Goal: Information Seeking & Learning: Understand process/instructions

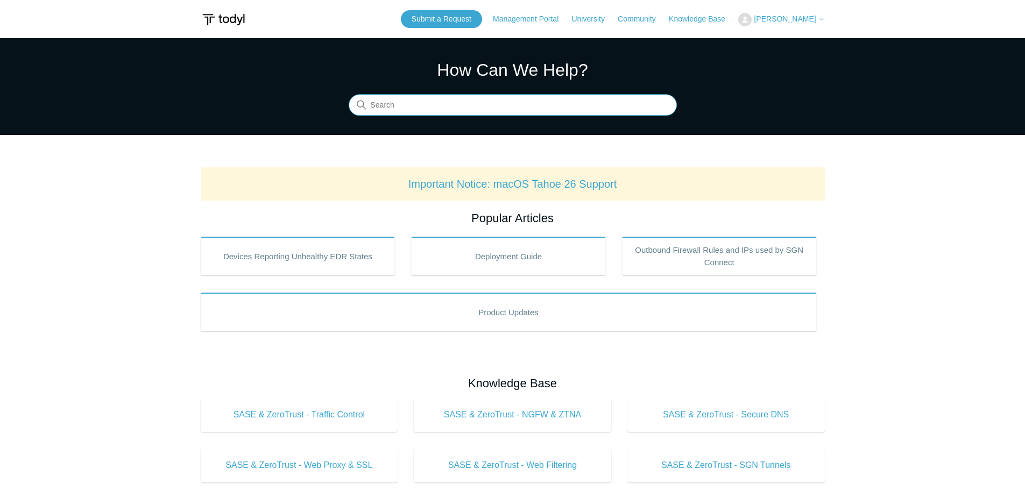
click at [447, 107] on input "Search" at bounding box center [513, 106] width 328 height 22
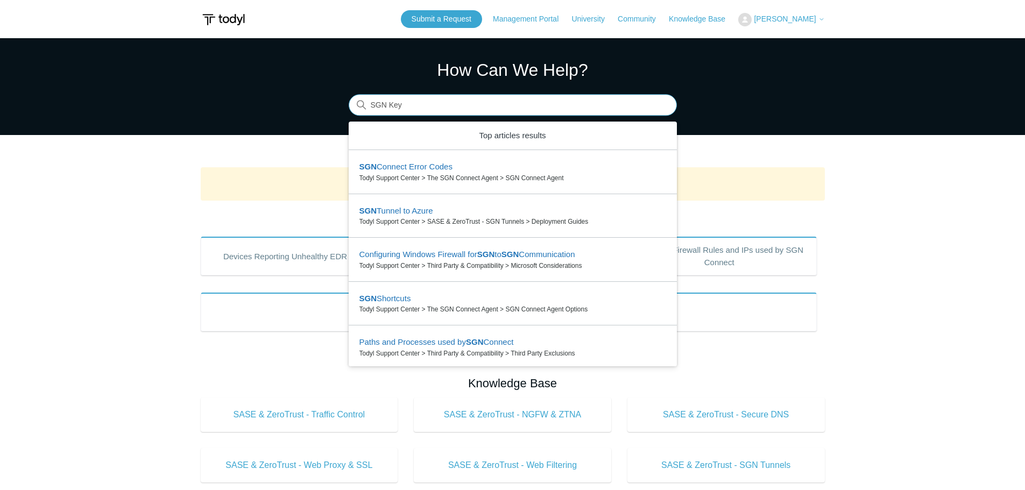
type input "SGN Key"
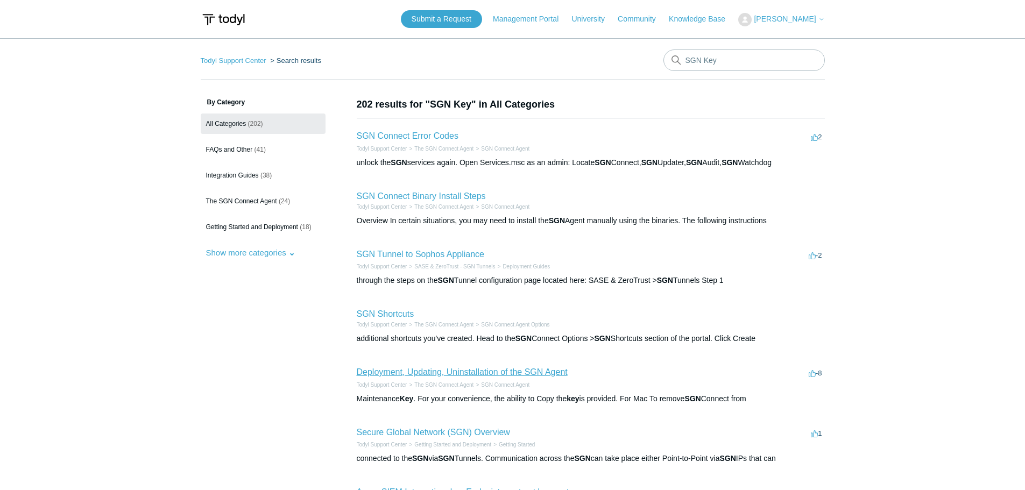
click at [488, 369] on link "Deployment, Updating, Uninstallation of the SGN Agent" at bounding box center [462, 372] width 211 height 9
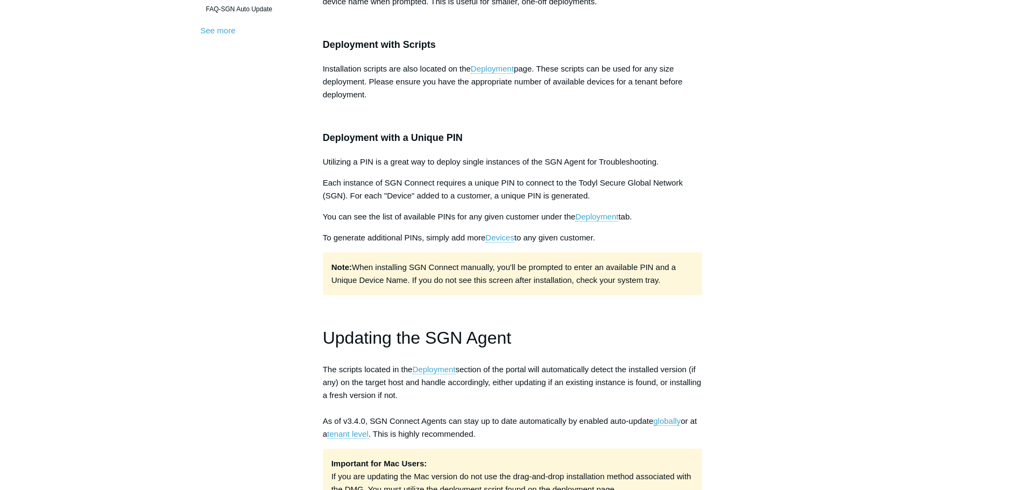
scroll to position [431, 0]
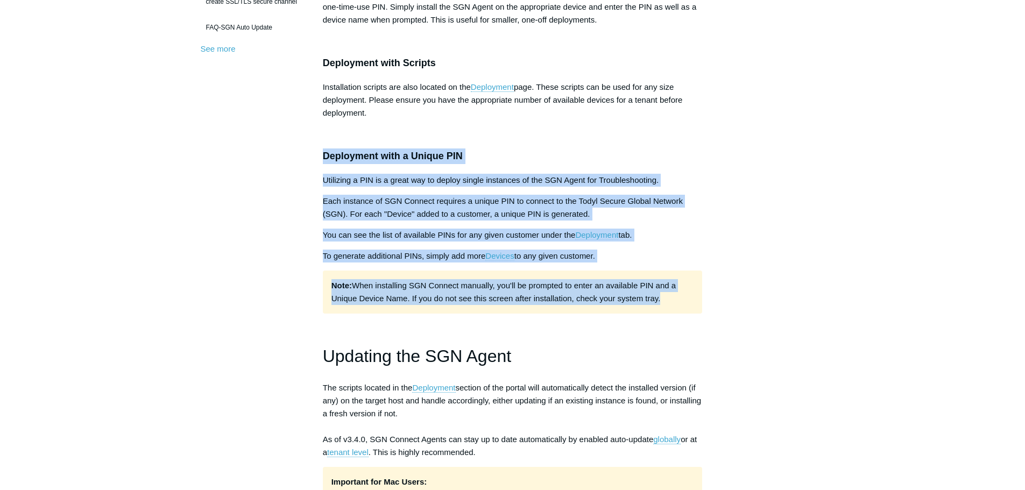
drag, startPoint x: 666, startPoint y: 302, endPoint x: 316, endPoint y: 157, distance: 378.1
copy div "Deployment with a Unique PIN Utilizing a PIN is a great way to deploy single in…"
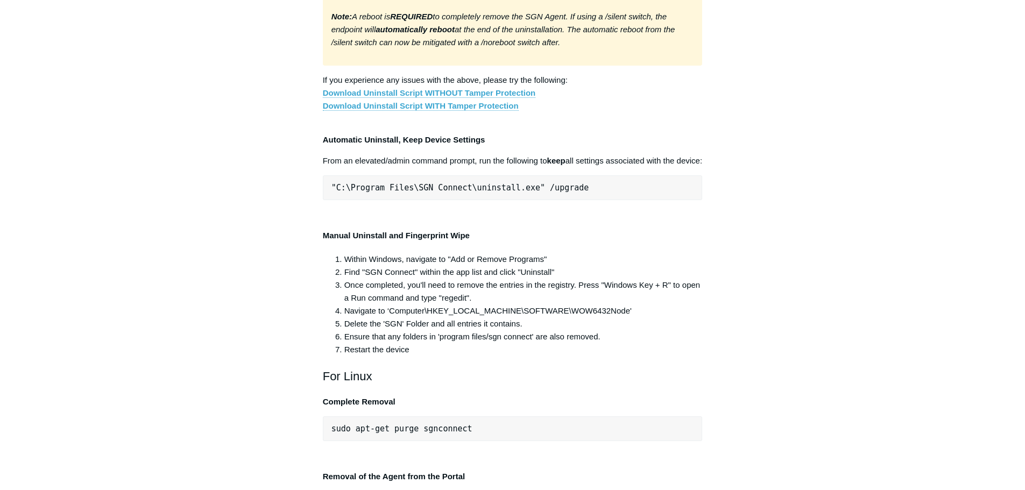
scroll to position [2099, 0]
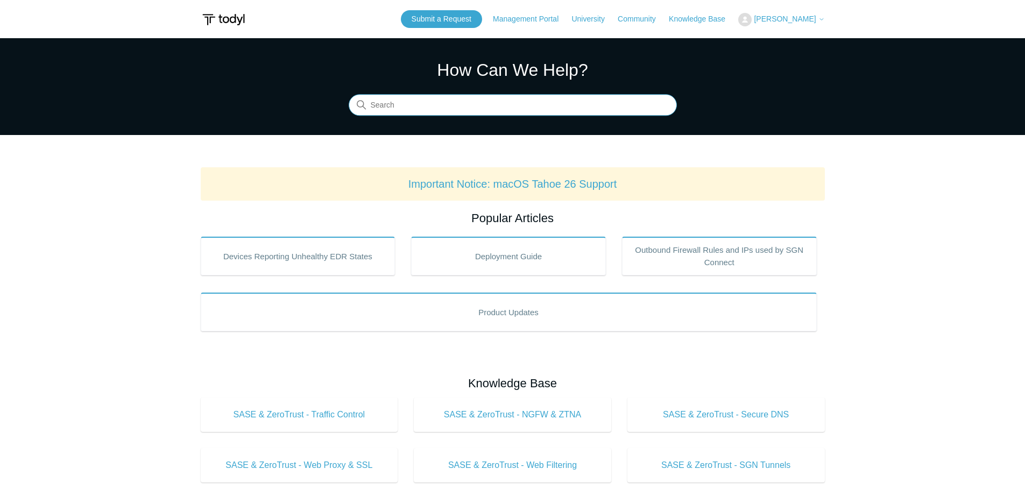
click at [538, 108] on input "Search" at bounding box center [513, 106] width 328 height 22
click at [538, 104] on input "Search" at bounding box center [513, 106] width 328 height 22
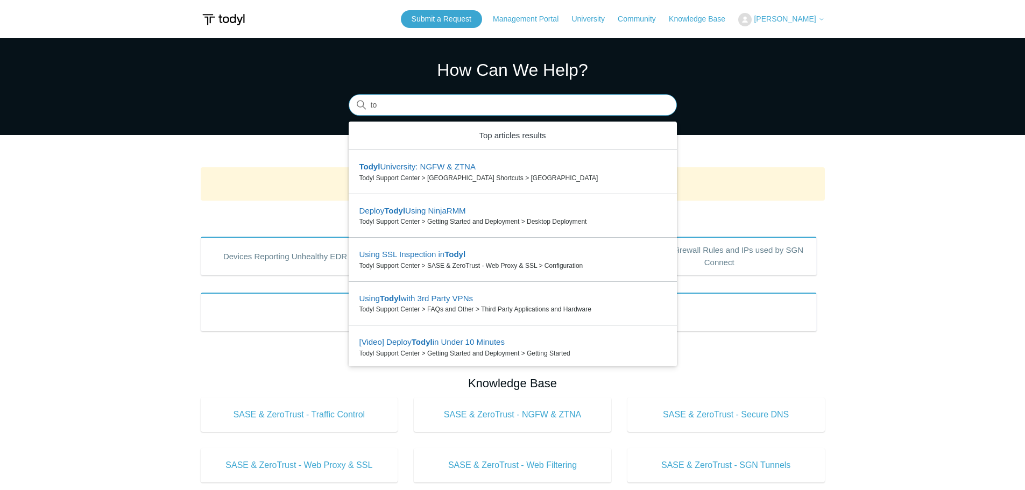
type input "t"
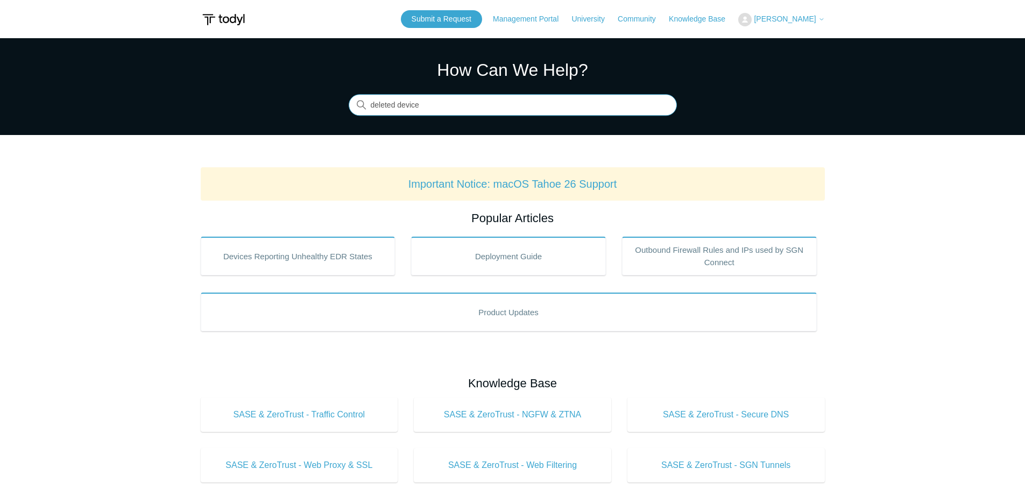
type input "deleted device"
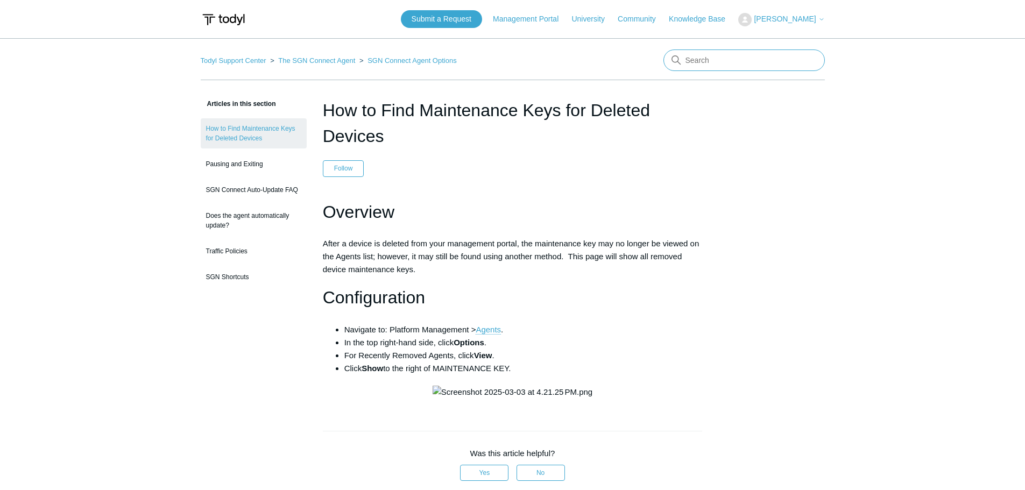
click at [727, 67] on input "Search" at bounding box center [744, 61] width 161 height 22
type input "maintenance key"
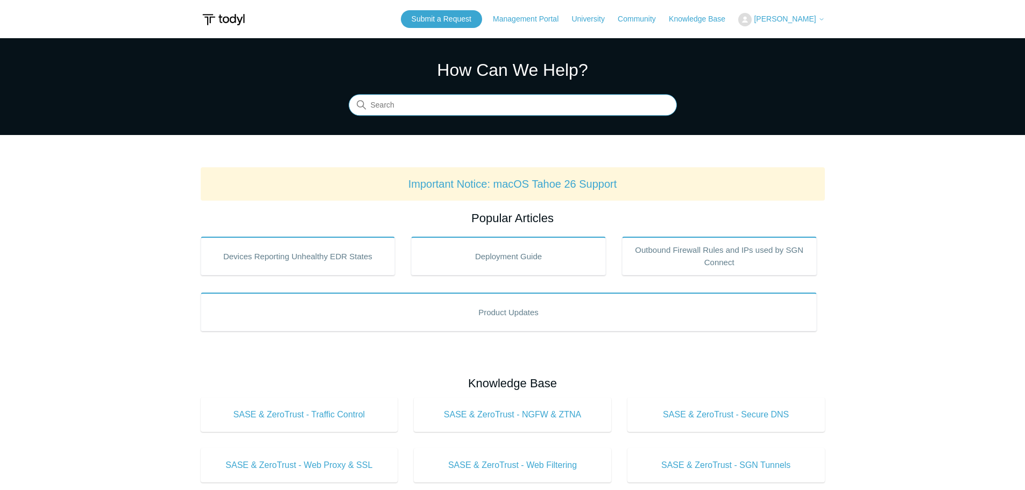
drag, startPoint x: 526, startPoint y: 96, endPoint x: 518, endPoint y: 101, distance: 9.0
click at [524, 96] on input "Search" at bounding box center [513, 106] width 328 height 22
click at [519, 103] on input "Search" at bounding box center [513, 106] width 328 height 22
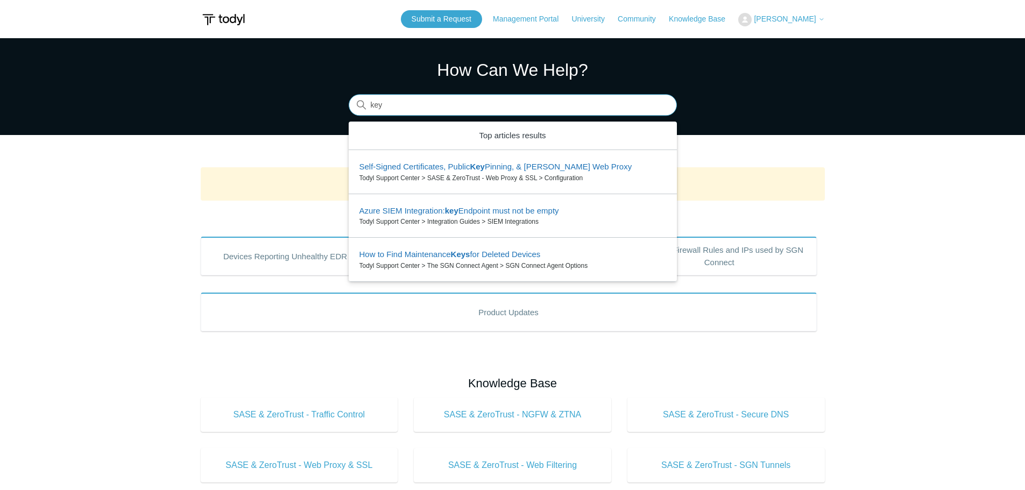
type input "key"
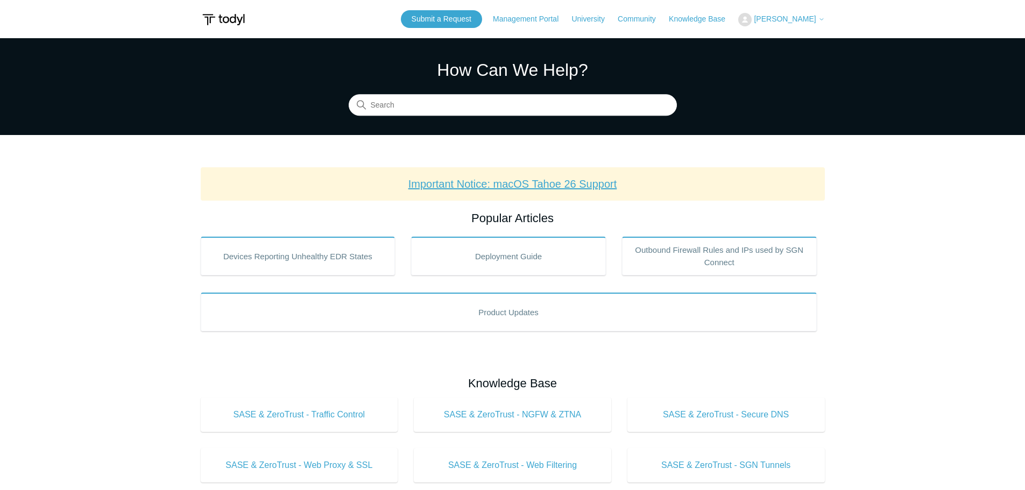
click at [568, 187] on link "Important Notice: macOS Tahoe 26 Support" at bounding box center [512, 184] width 209 height 12
click at [512, 97] on input "Search" at bounding box center [513, 106] width 328 height 22
type input "five"
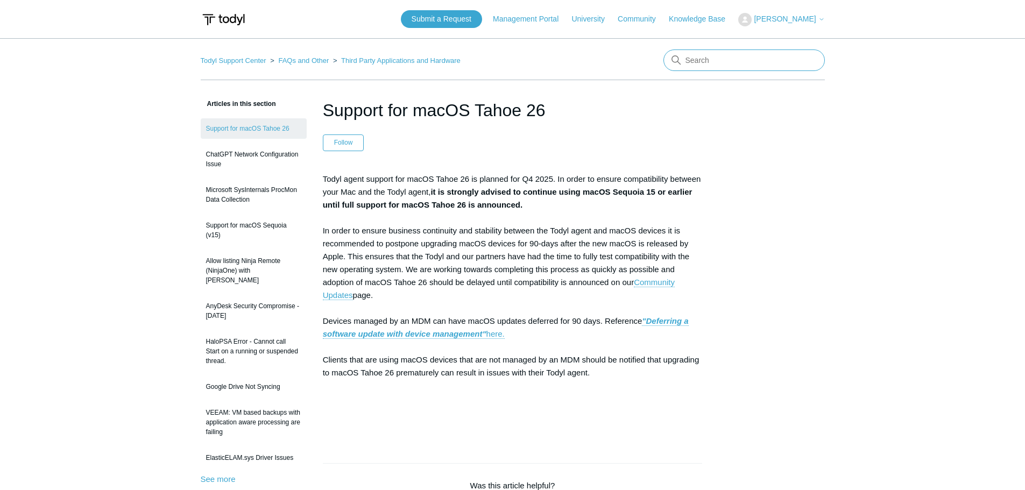
click at [711, 67] on input "Search" at bounding box center [744, 61] width 161 height 22
type input "uninstall"
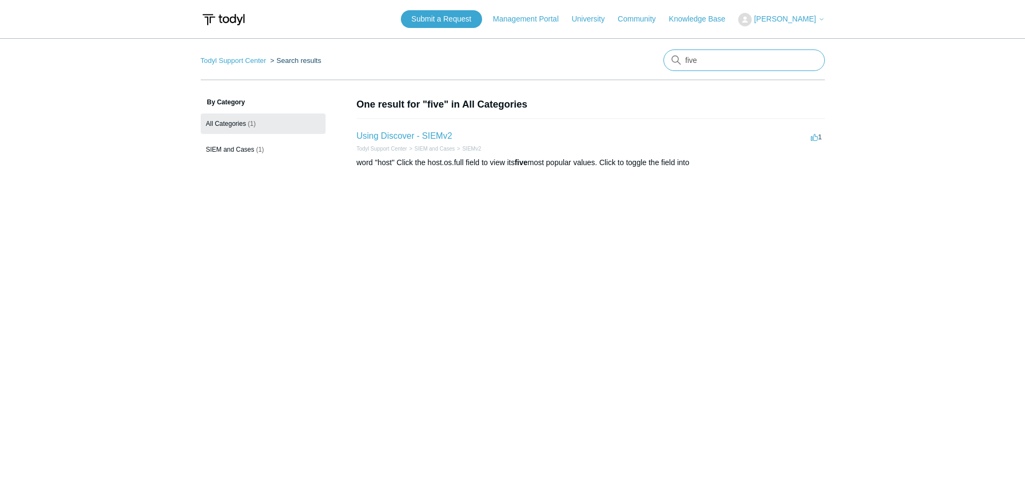
drag, startPoint x: 714, startPoint y: 67, endPoint x: 652, endPoint y: 69, distance: 61.4
click at [654, 68] on nav "Todyl Support Center Search results five" at bounding box center [513, 65] width 624 height 31
type input "5"
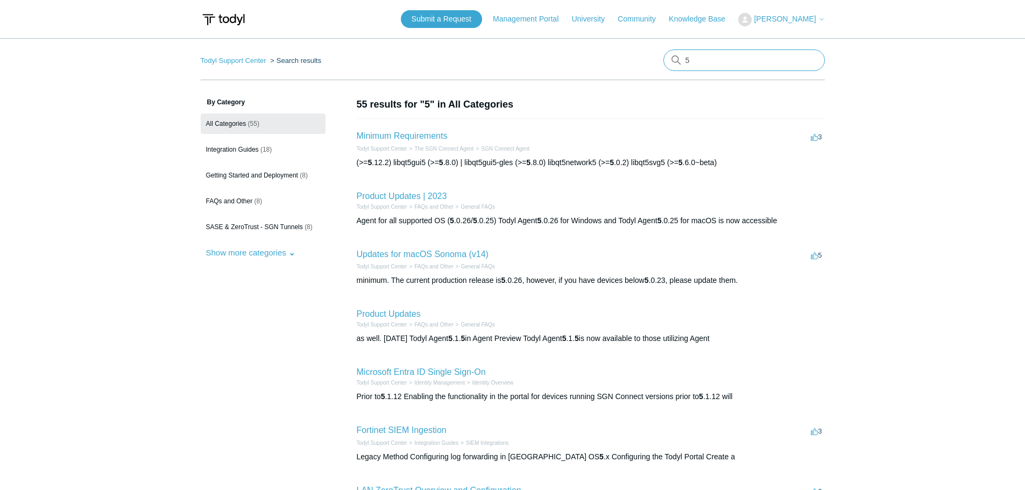
click at [710, 54] on input "5" at bounding box center [744, 61] width 161 height 22
type input "5 digit"
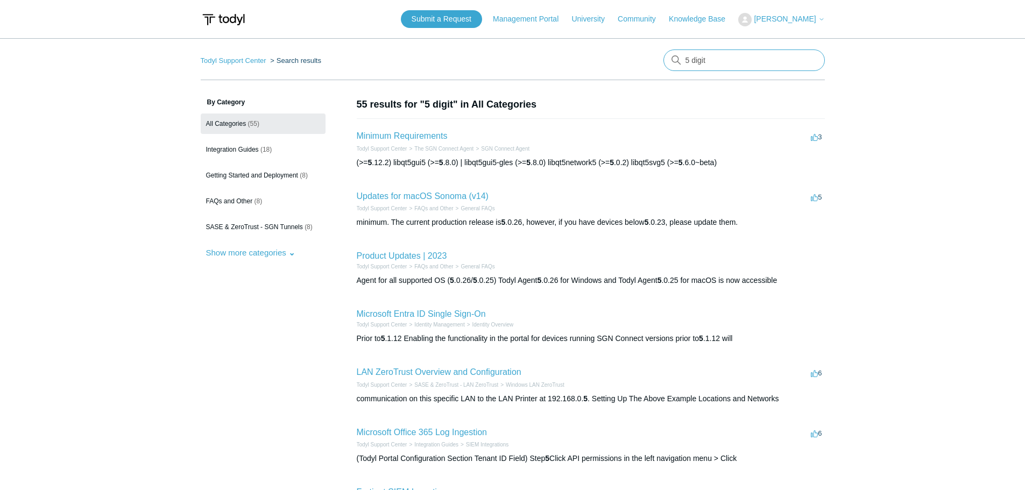
drag, startPoint x: 700, startPoint y: 57, endPoint x: 687, endPoint y: 58, distance: 13.0
click at [700, 58] on input "5 digit" at bounding box center [744, 61] width 161 height 22
click at [687, 58] on input "5 digit" at bounding box center [744, 61] width 161 height 22
click at [689, 59] on input "5 digit" at bounding box center [744, 61] width 161 height 22
type input "five digit"
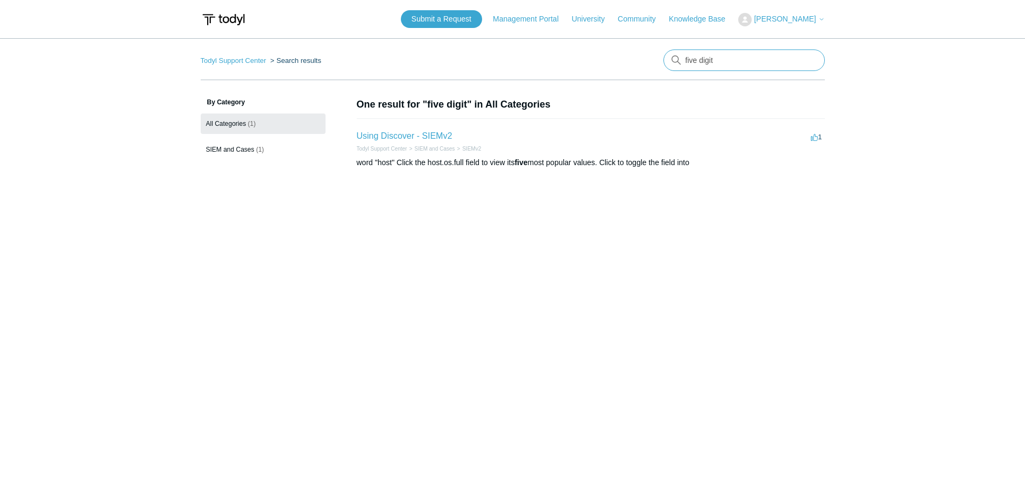
drag, startPoint x: 715, startPoint y: 66, endPoint x: 701, endPoint y: 65, distance: 14.0
click at [701, 65] on input "five digit" at bounding box center [744, 61] width 161 height 22
click at [727, 60] on input "five digit" at bounding box center [744, 61] width 161 height 22
click at [727, 61] on input "five digit" at bounding box center [744, 61] width 161 height 22
click at [728, 62] on input "five digit" at bounding box center [744, 61] width 161 height 22
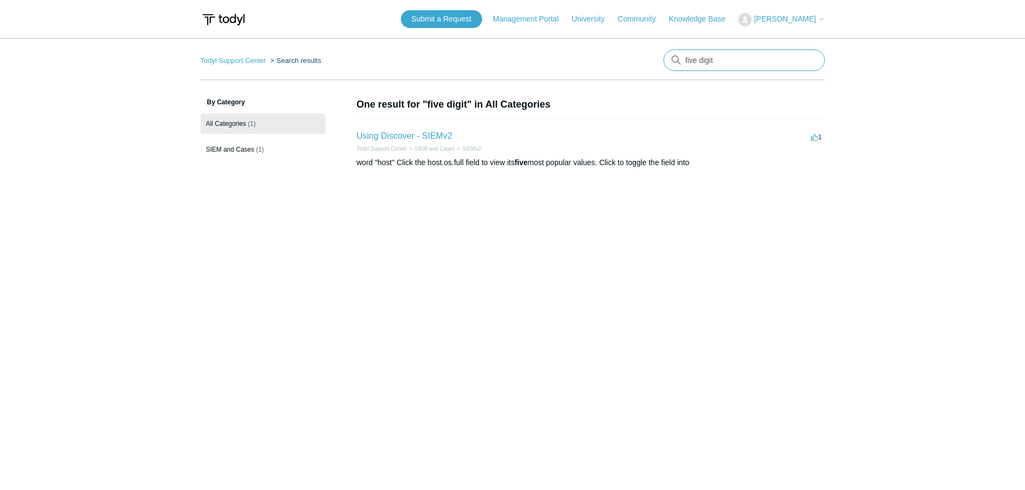
drag, startPoint x: 727, startPoint y: 63, endPoint x: 616, endPoint y: 52, distance: 112.0
click at [636, 52] on nav "Todyl Support Center Search results There are no matching results in this help …" at bounding box center [513, 65] width 624 height 31
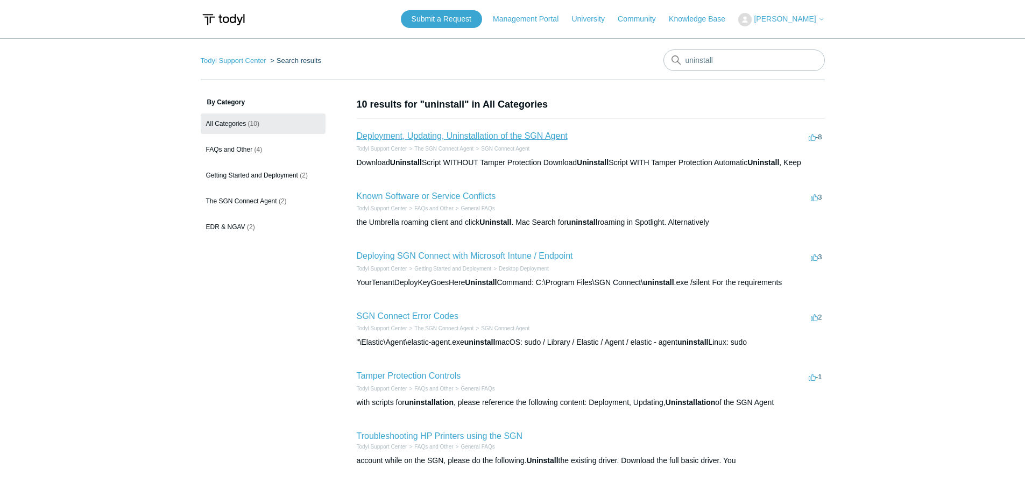
click at [485, 135] on link "Deployment, Updating, Uninstallation of the SGN Agent" at bounding box center [462, 135] width 211 height 9
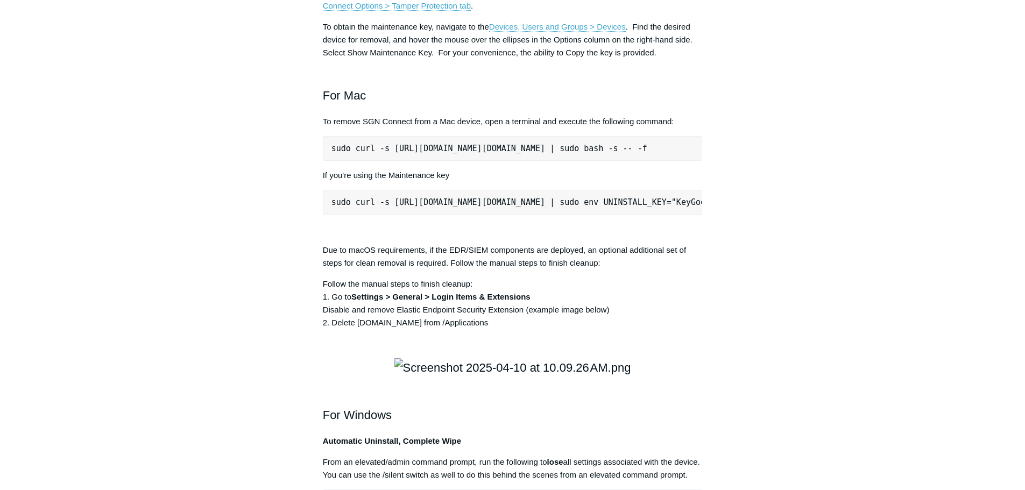
scroll to position [1345, 0]
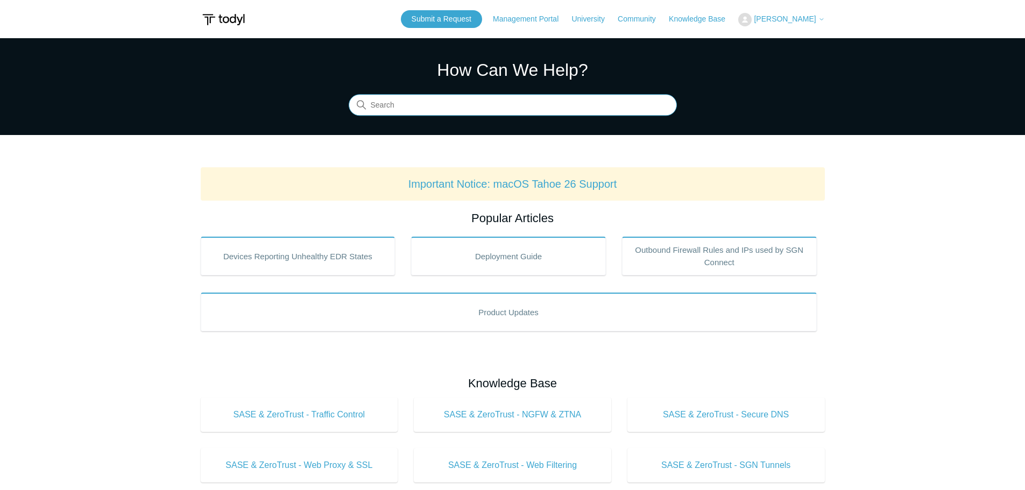
click at [549, 114] on input "Search" at bounding box center [513, 106] width 328 height 22
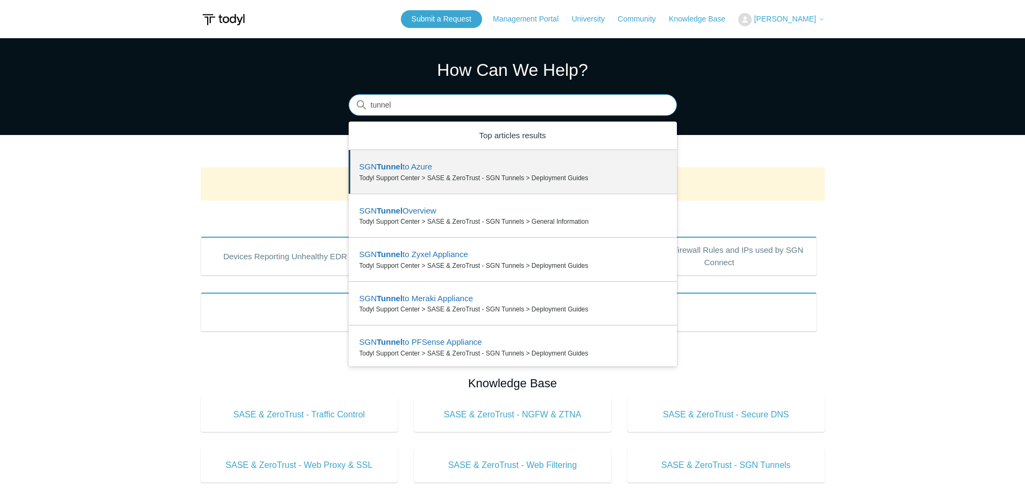
drag, startPoint x: 396, startPoint y: 104, endPoint x: 297, endPoint y: 83, distance: 101.7
click at [320, 98] on section "How Can We Help? Search There are 6 results for your search. Use the Up and Dow…" at bounding box center [512, 86] width 1025 height 97
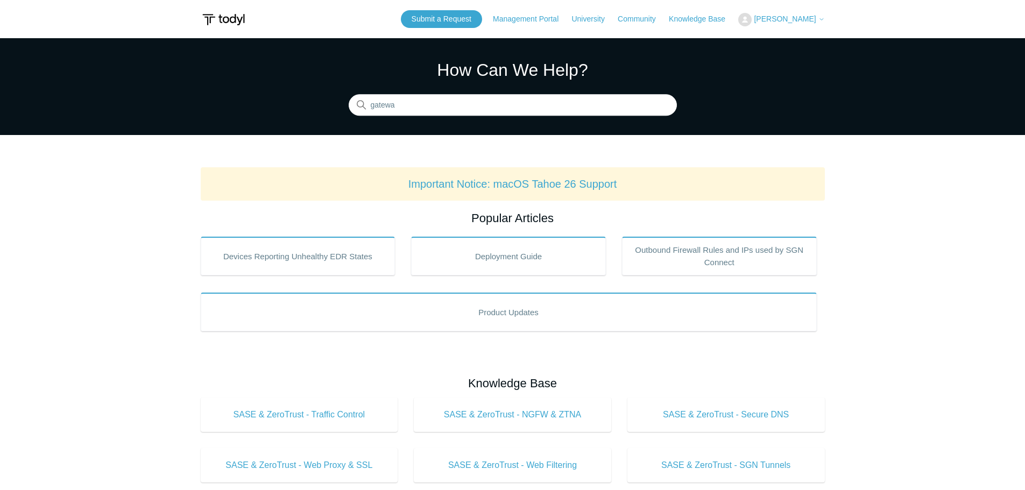
drag, startPoint x: 168, startPoint y: 171, endPoint x: 177, endPoint y: 149, distance: 24.2
click at [469, 116] on section "How Can We Help? Search There are no matching results in this help center. Sele…" at bounding box center [512, 86] width 1025 height 97
drag, startPoint x: 467, startPoint y: 100, endPoint x: 195, endPoint y: 96, distance: 271.8
click at [195, 96] on section "How Can We Help? Search There are no matching results in this help center. Sele…" at bounding box center [512, 86] width 1025 height 97
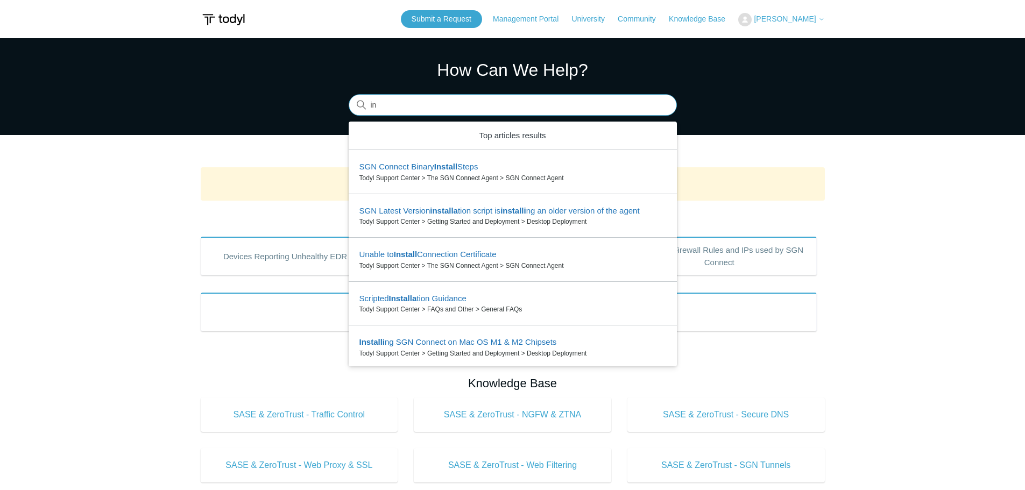
type input "i"
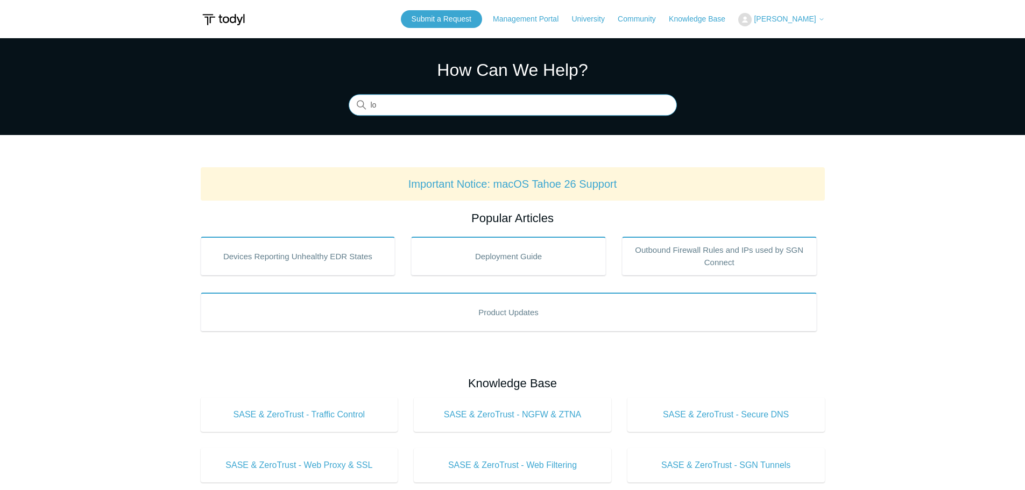
type input "l"
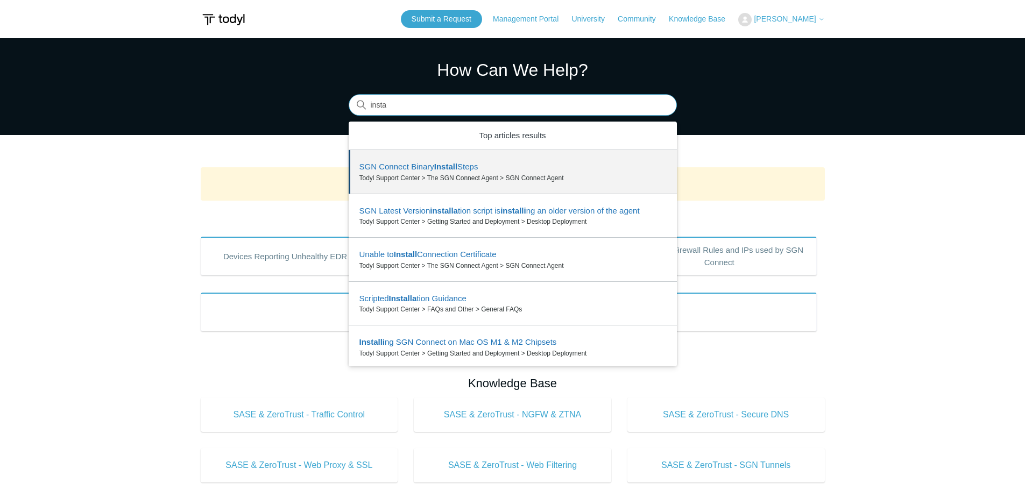
scroll to position [47, 0]
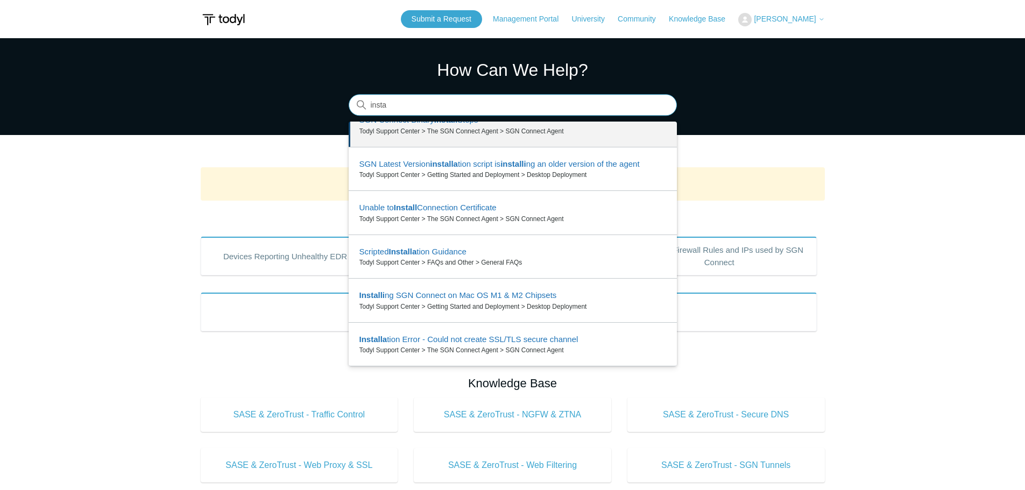
drag, startPoint x: 427, startPoint y: 105, endPoint x: 361, endPoint y: 108, distance: 66.2
click at [361, 108] on div "Search There are 6 results for your search. Use the Up and Down arrow keys to r…" at bounding box center [513, 106] width 328 height 22
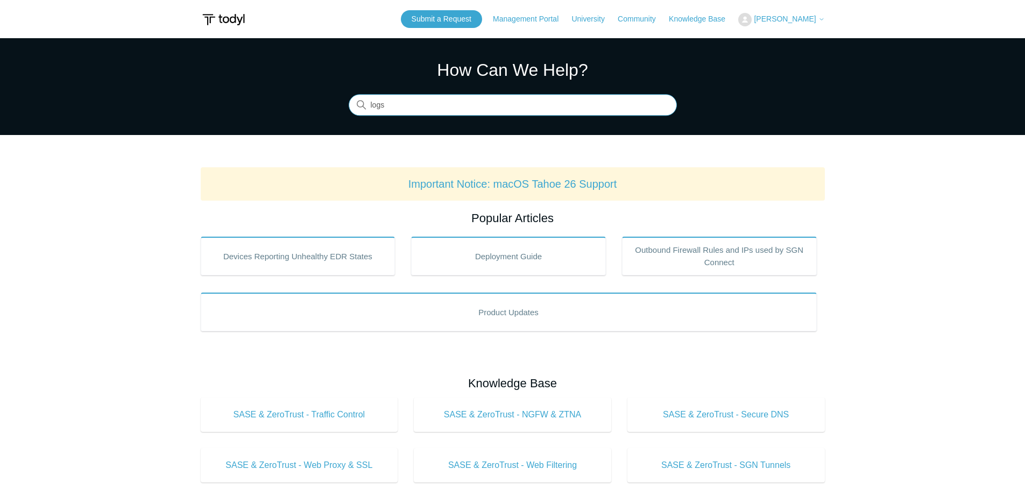
type input "logs"
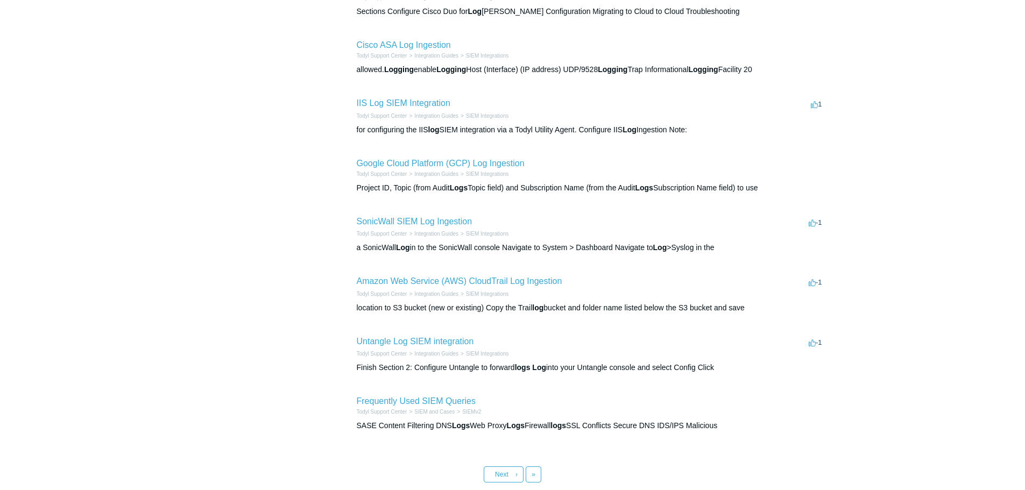
scroll to position [323, 0]
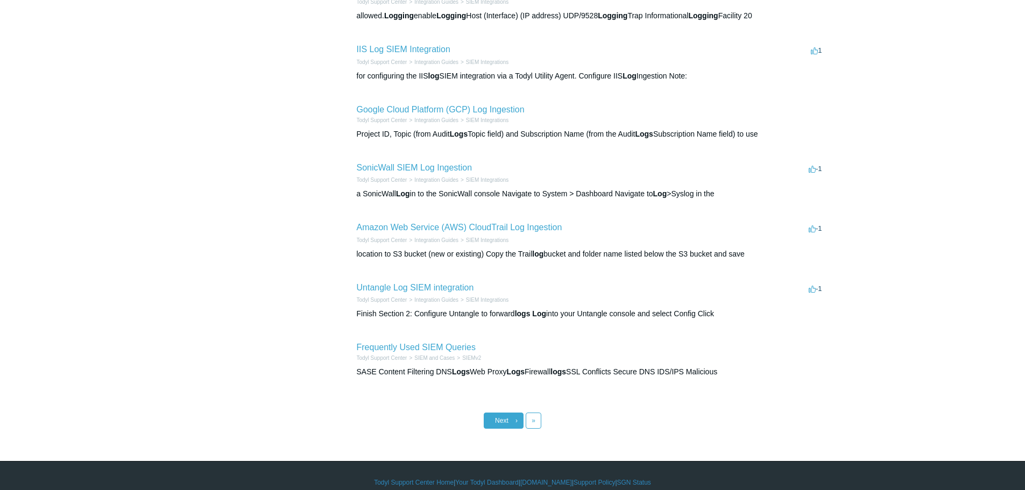
click at [502, 421] on span "Next" at bounding box center [501, 421] width 13 height 8
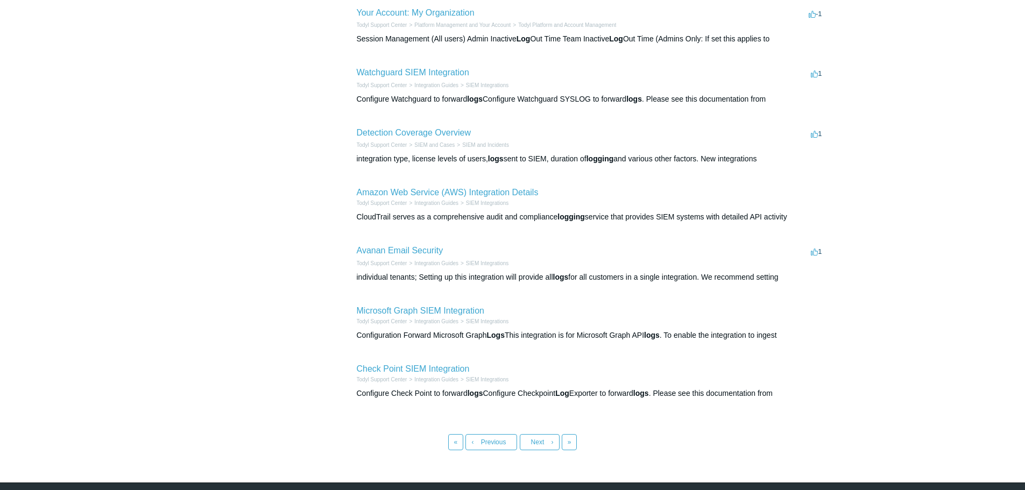
scroll to position [323, 0]
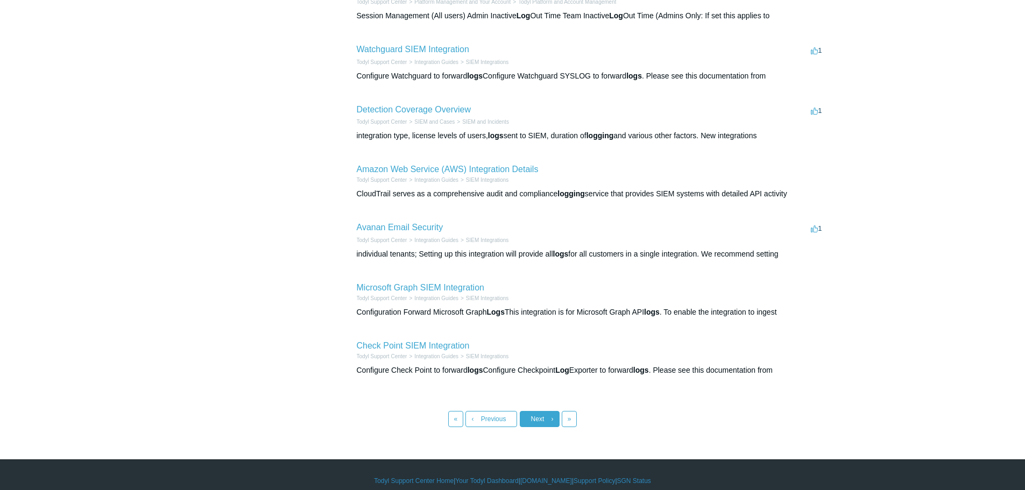
click at [535, 419] on span "Next" at bounding box center [537, 419] width 13 height 8
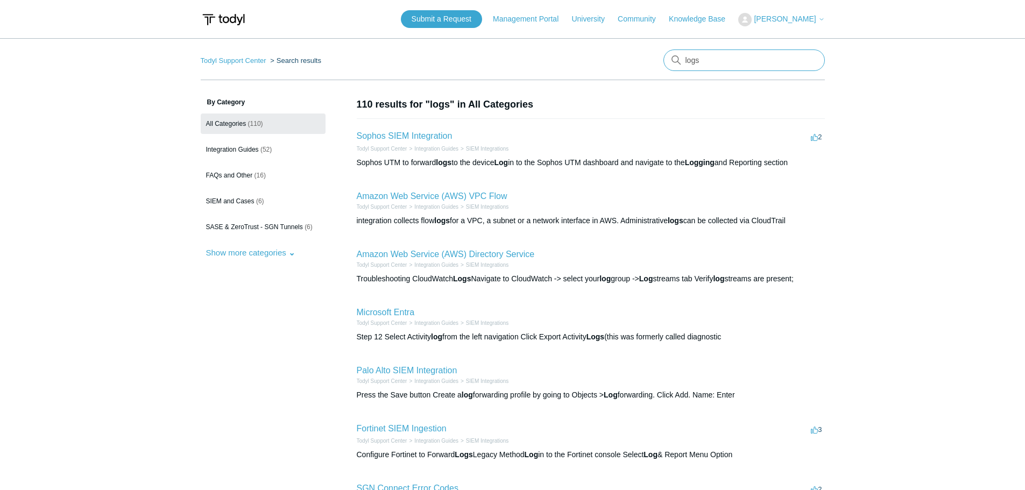
drag, startPoint x: 698, startPoint y: 66, endPoint x: 607, endPoint y: 65, distance: 91.0
click at [641, 66] on nav "Todyl Support Center Search results logs" at bounding box center [513, 65] width 624 height 31
type input "support logs"
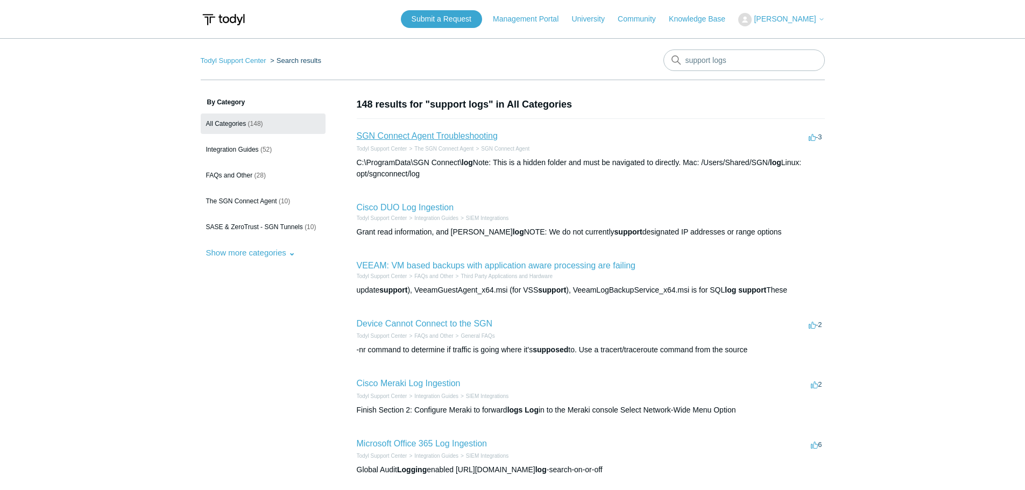
click at [473, 133] on link "SGN Connect Agent Troubleshooting" at bounding box center [427, 135] width 141 height 9
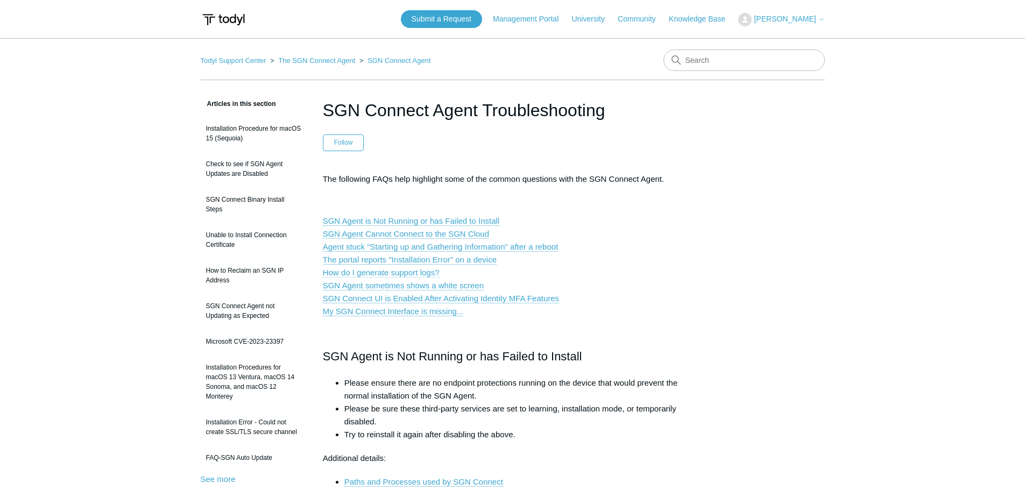
click at [419, 268] on link "How do I generate support logs?" at bounding box center [381, 273] width 117 height 10
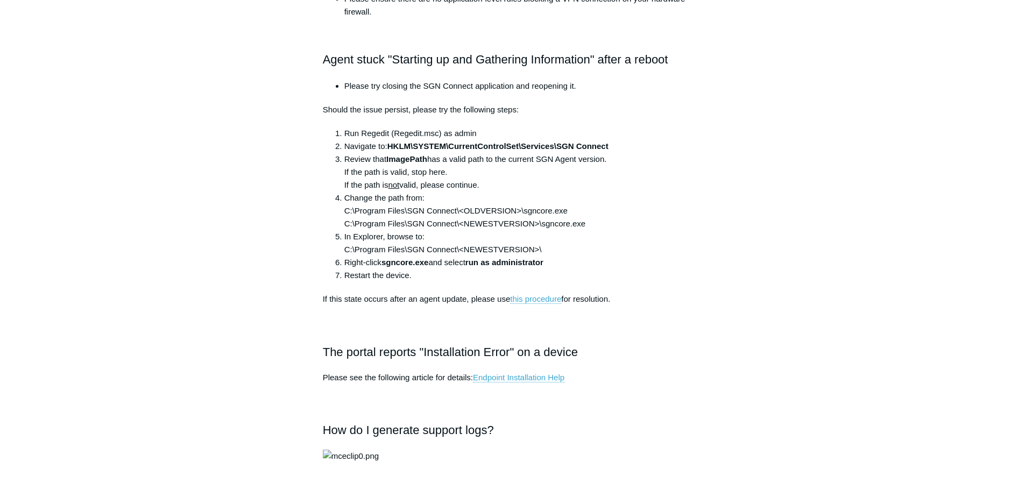
scroll to position [631, 0]
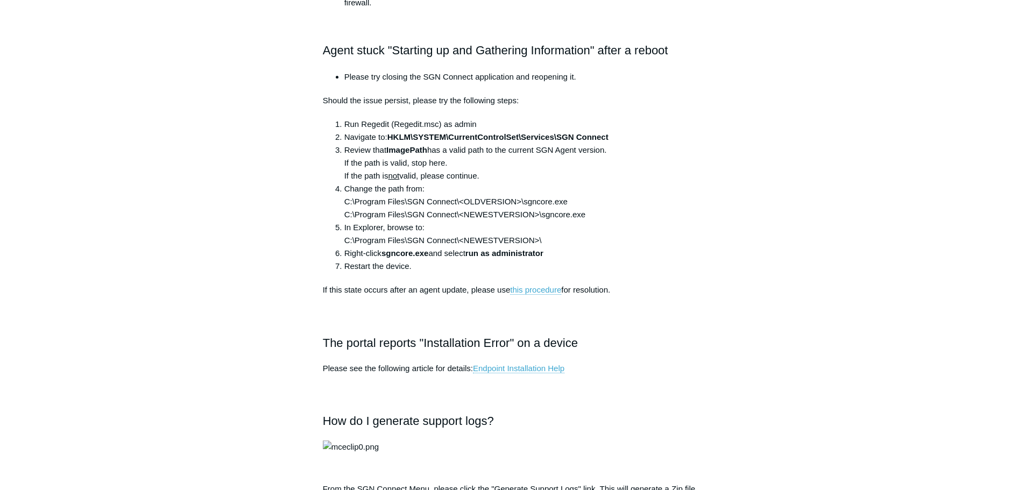
click at [532, 373] on p "Please see the following article for details: Endpoint Installation Help" at bounding box center [513, 368] width 380 height 13
click at [529, 371] on link "Endpoint Installation Help" at bounding box center [518, 369] width 91 height 10
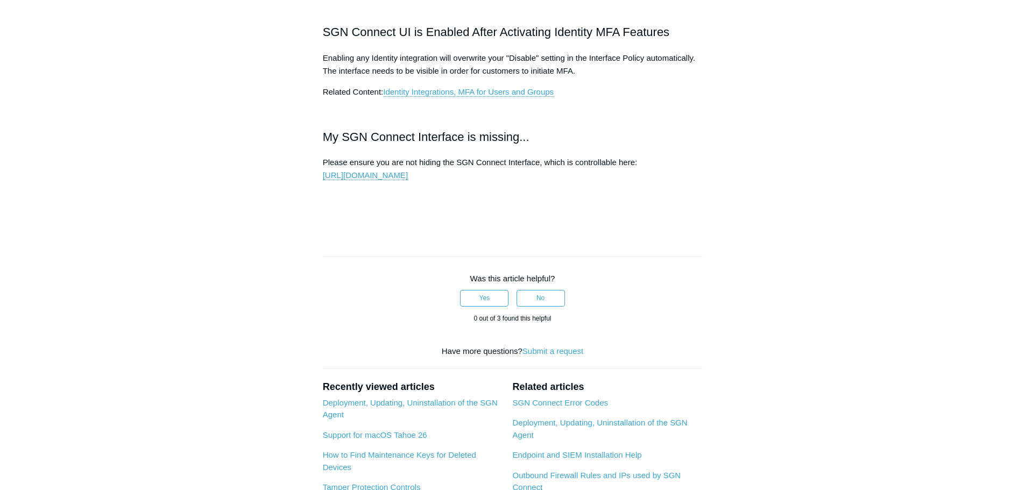
scroll to position [1439, 0]
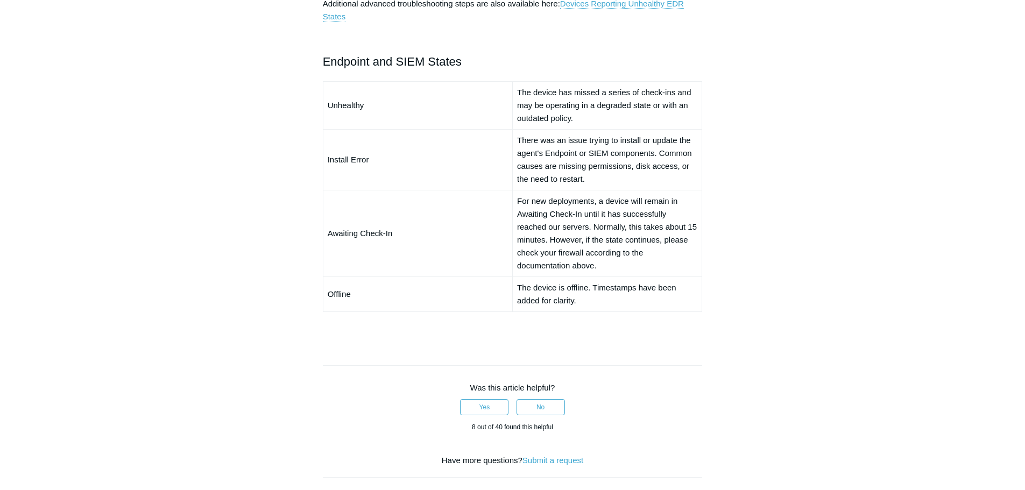
scroll to position [753, 0]
